Goal: Task Accomplishment & Management: Use online tool/utility

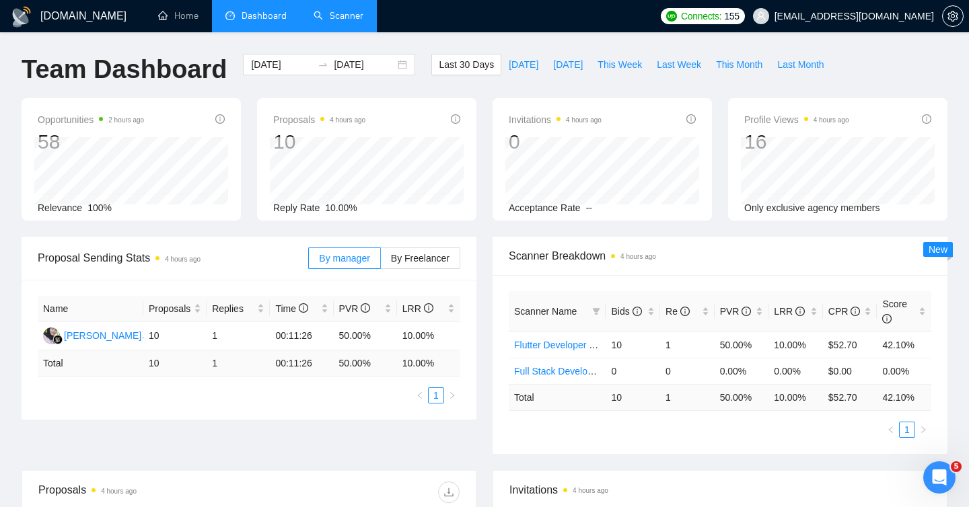
click at [336, 19] on link "Scanner" at bounding box center [339, 15] width 50 height 11
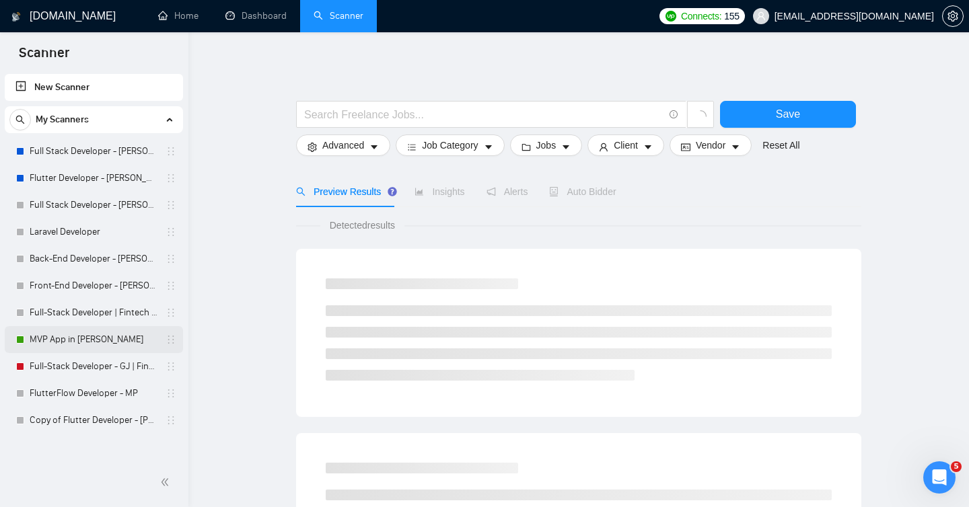
click at [70, 342] on link "MVP App in [PERSON_NAME]" at bounding box center [94, 339] width 128 height 27
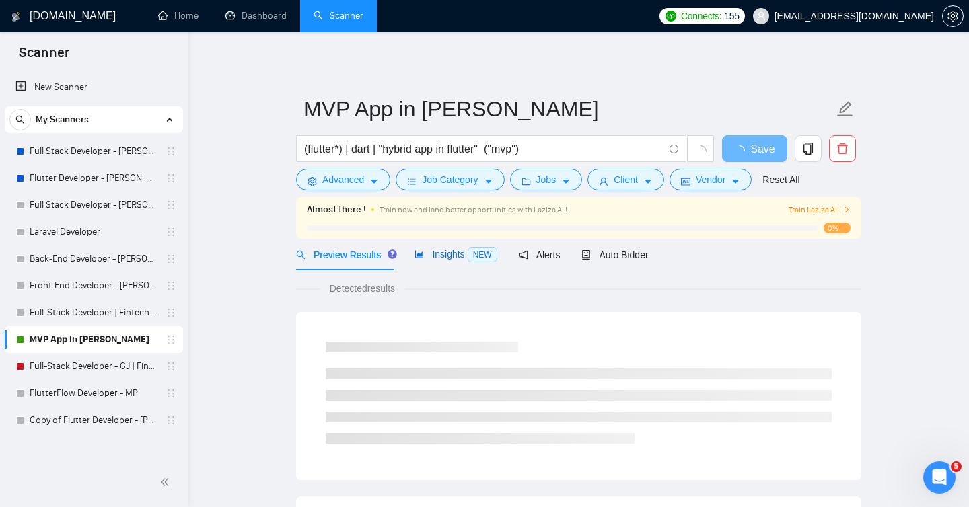
click at [444, 254] on span "Insights NEW" at bounding box center [456, 254] width 82 height 11
